Goal: Information Seeking & Learning: Compare options

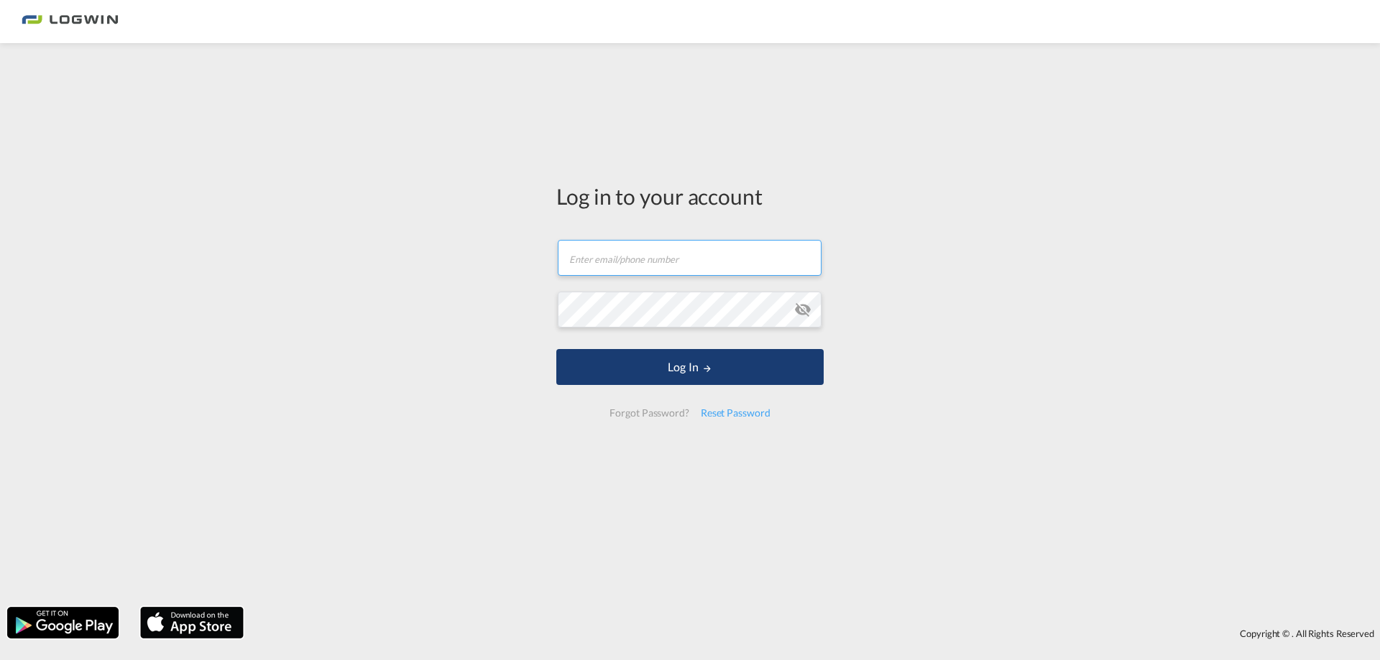
type input "[PERSON_NAME][EMAIL_ADDRESS][PERSON_NAME][DOMAIN_NAME]"
click at [667, 361] on button "Log In" at bounding box center [689, 367] width 267 height 36
